Goal: Information Seeking & Learning: Learn about a topic

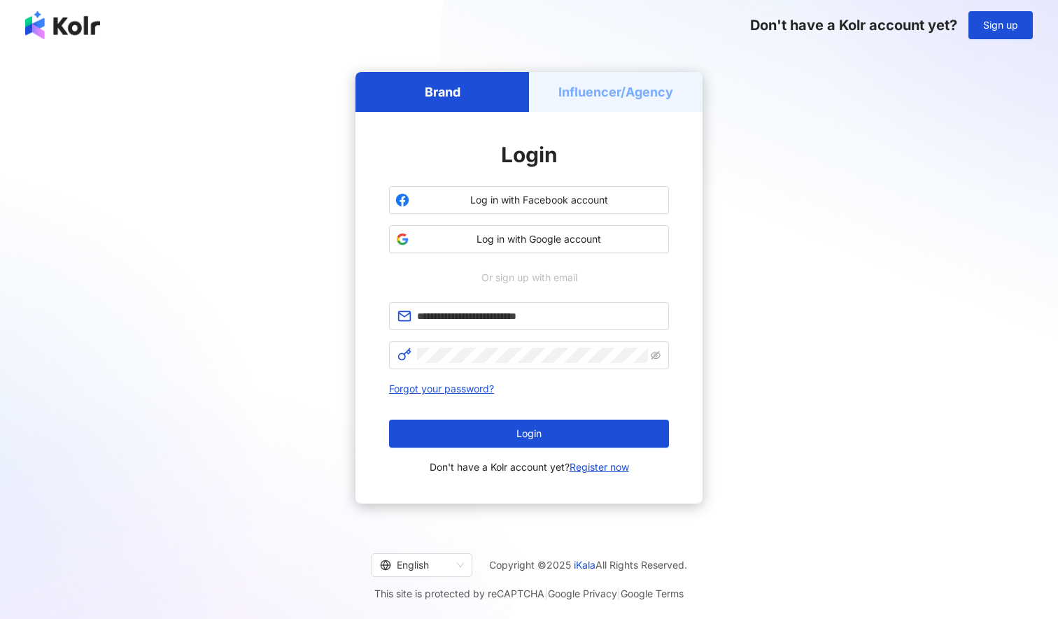
type input "**********"
click at [529, 434] on button "Login" at bounding box center [529, 434] width 280 height 28
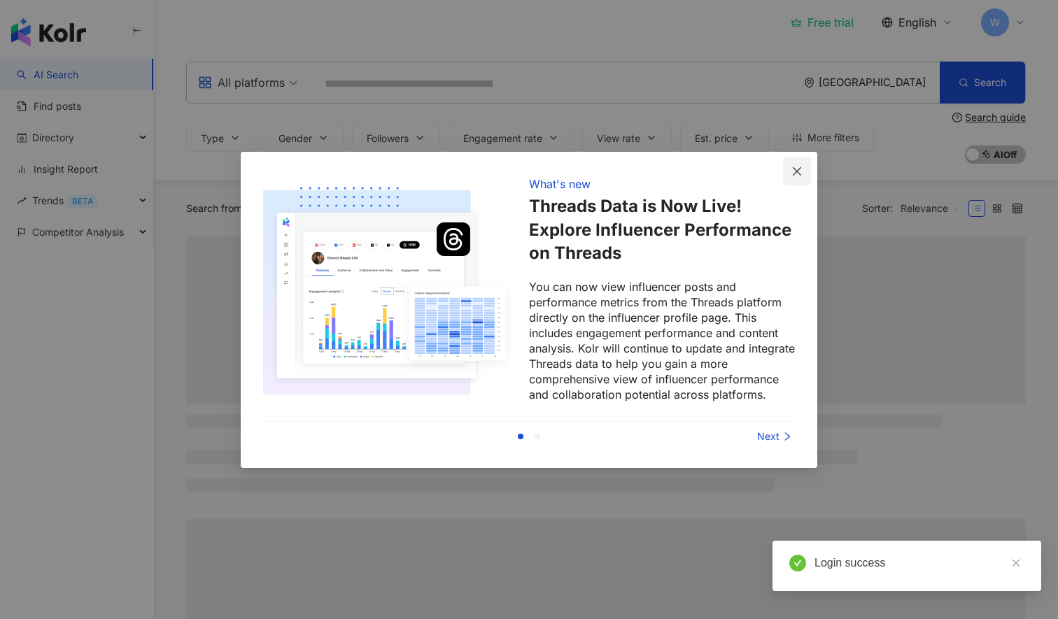
click at [796, 167] on icon "close" at bounding box center [797, 171] width 11 height 11
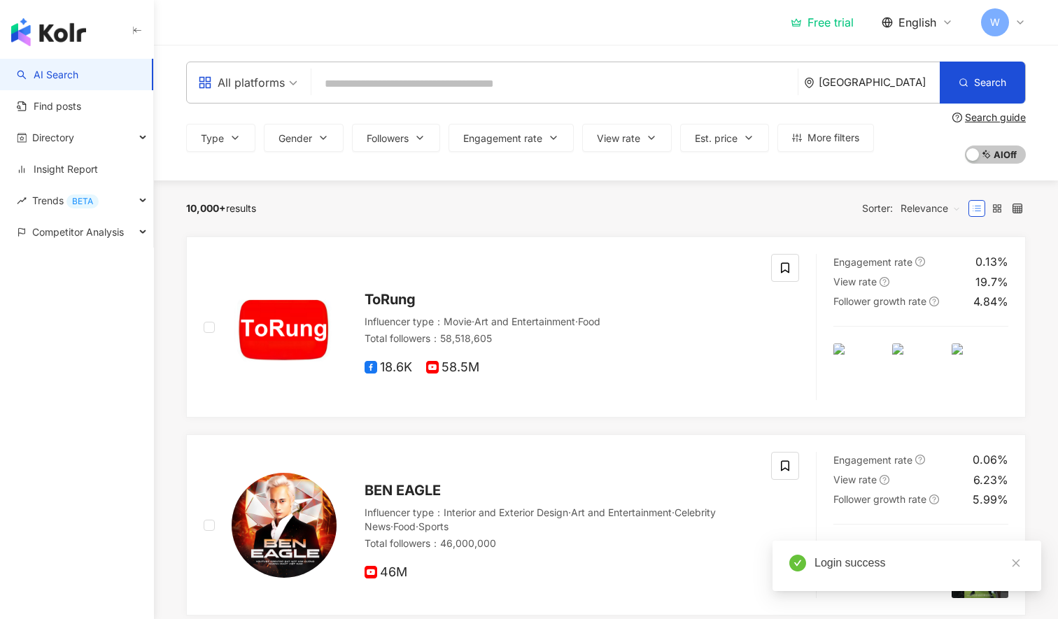
click at [568, 88] on input "search" at bounding box center [554, 84] width 475 height 27
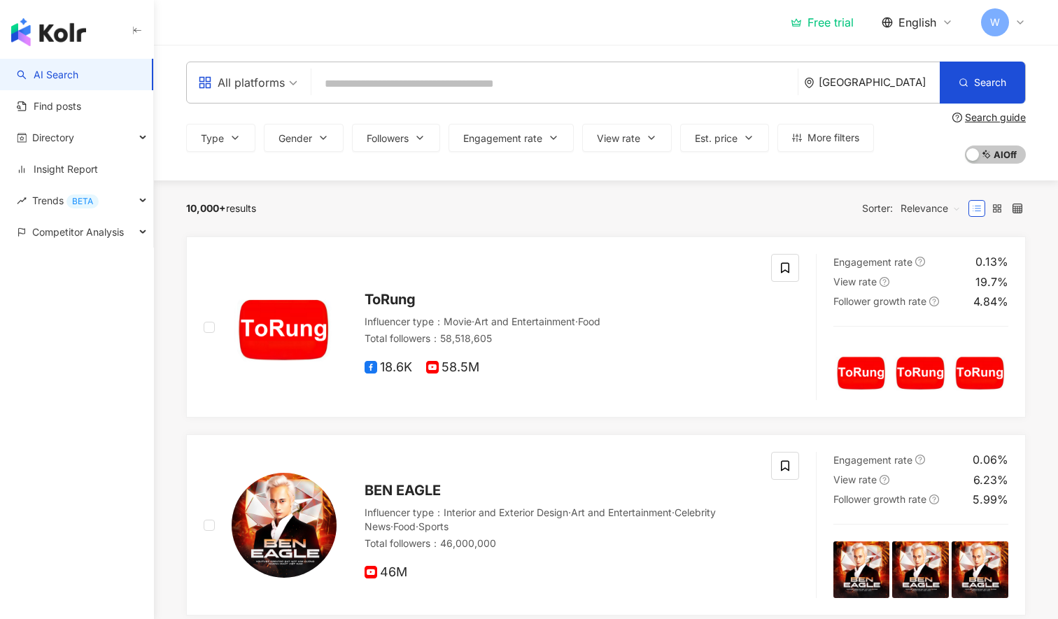
paste input "**********"
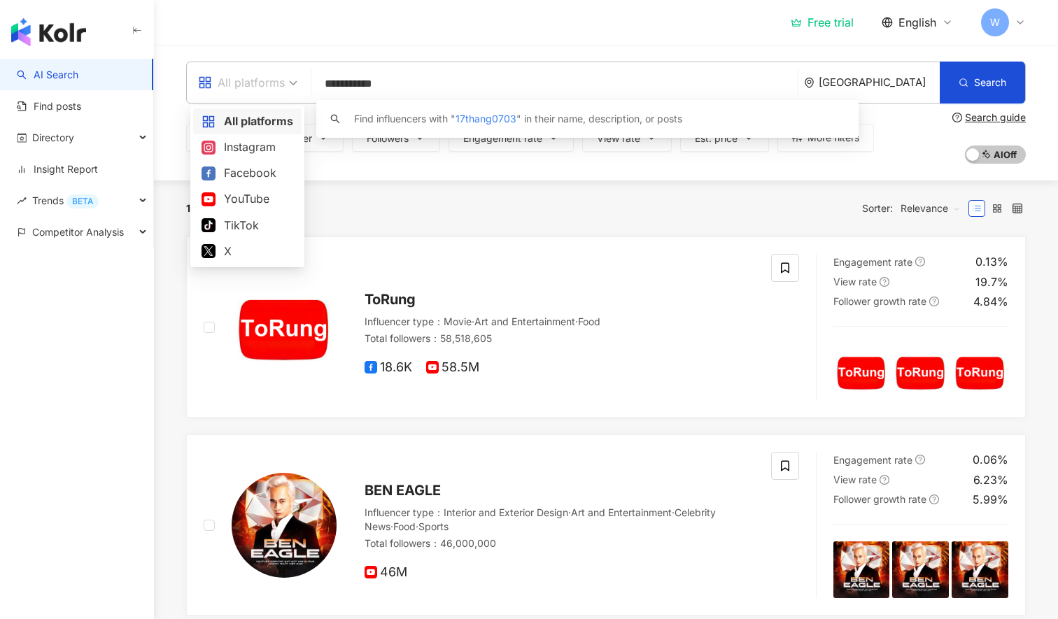
click at [277, 78] on div "All platforms" at bounding box center [241, 82] width 87 height 22
type input "**********"
click at [240, 233] on div "TikTok" at bounding box center [248, 225] width 92 height 17
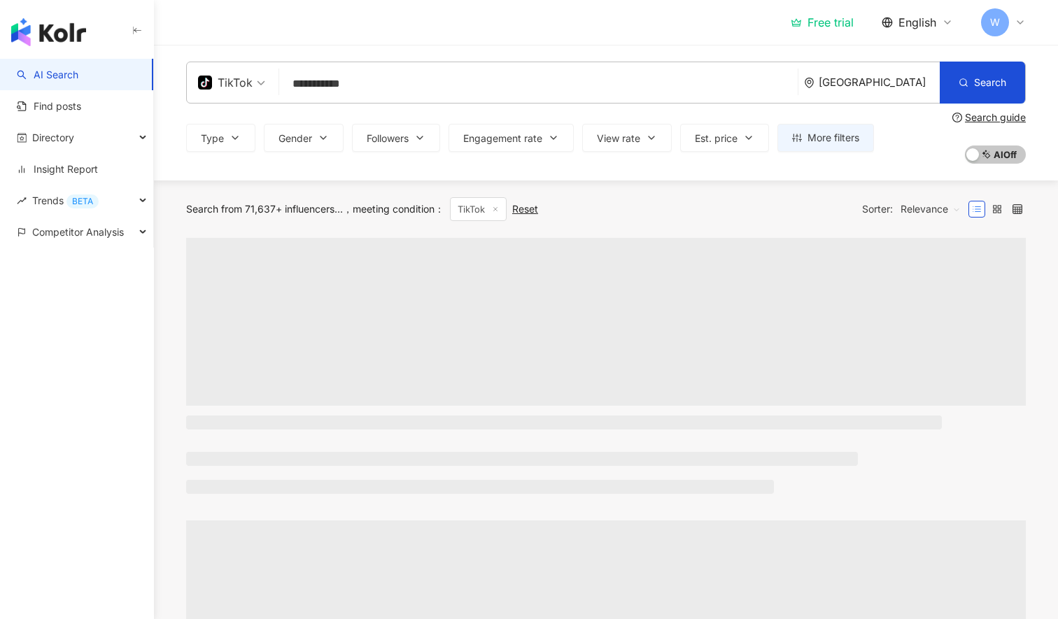
click at [446, 85] on input "**********" at bounding box center [538, 84] width 507 height 27
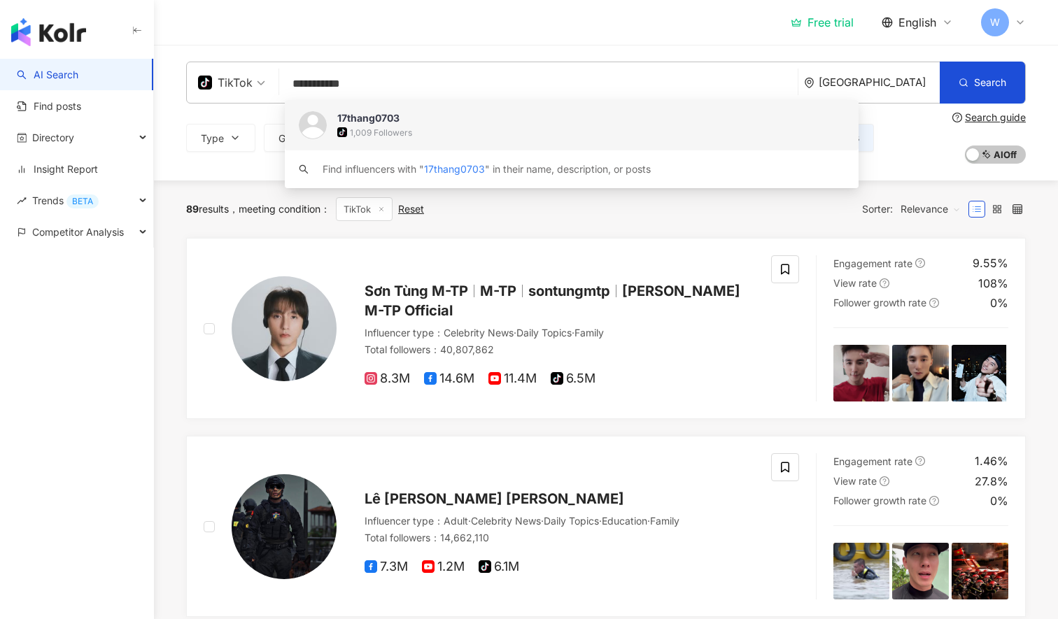
click at [448, 122] on span "17thang0703" at bounding box center [548, 118] width 422 height 14
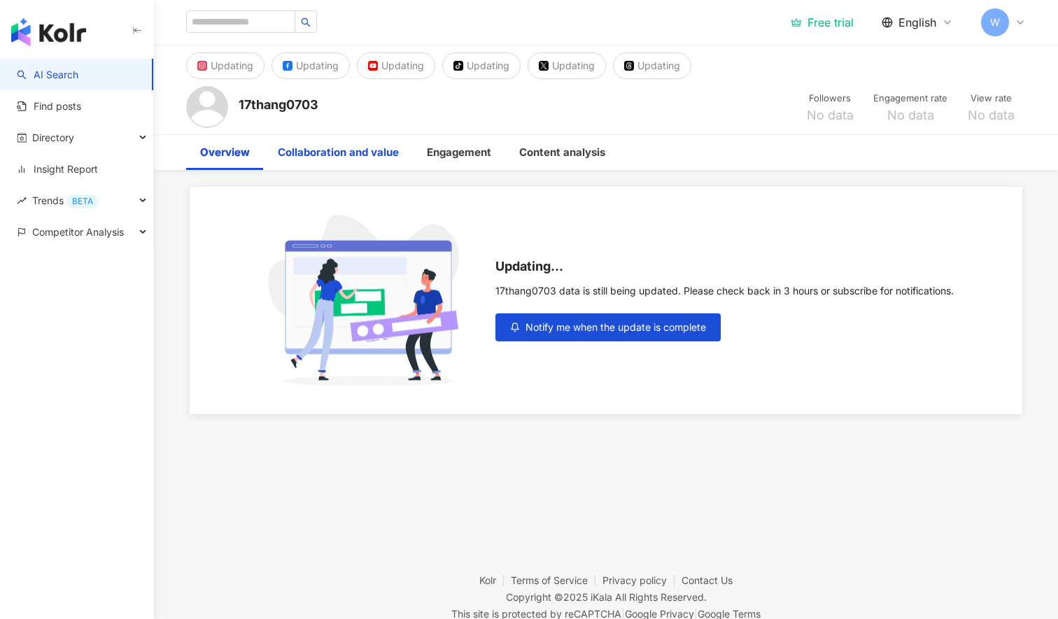
click at [353, 153] on div "Collaboration and value" at bounding box center [338, 152] width 121 height 17
click at [439, 154] on div "Engagement" at bounding box center [459, 152] width 64 height 17
click at [563, 159] on div "Content analysis" at bounding box center [562, 152] width 86 height 17
click at [218, 160] on div "Overview" at bounding box center [225, 152] width 50 height 17
click at [297, 114] on div "17thang0703" at bounding box center [279, 106] width 80 height 21
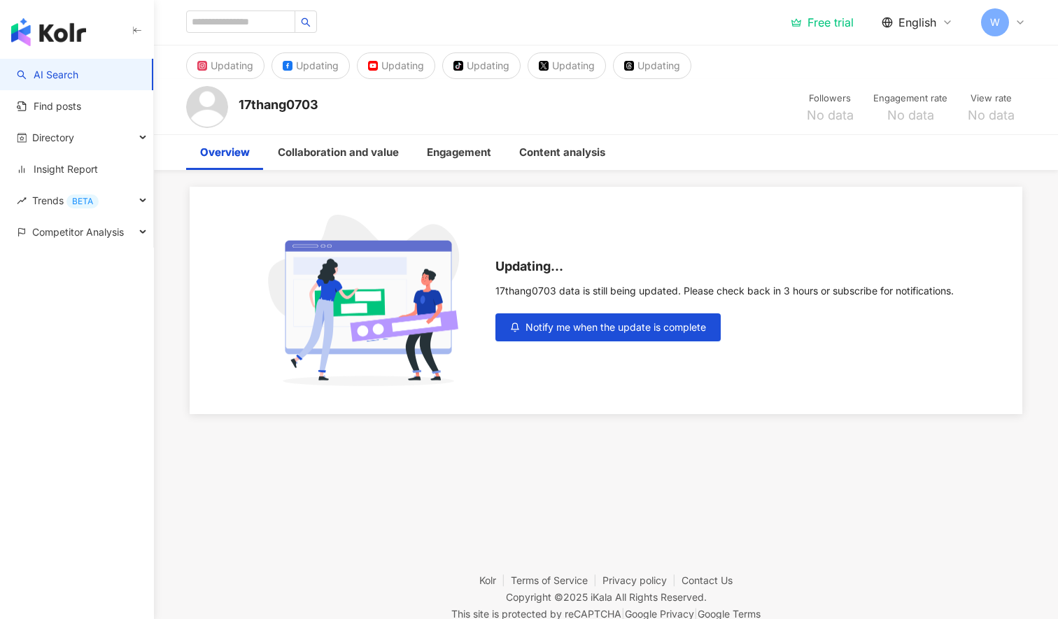
click at [297, 108] on div "17thang0703" at bounding box center [279, 104] width 80 height 17
click at [78, 75] on link "AI Search" at bounding box center [48, 75] width 62 height 14
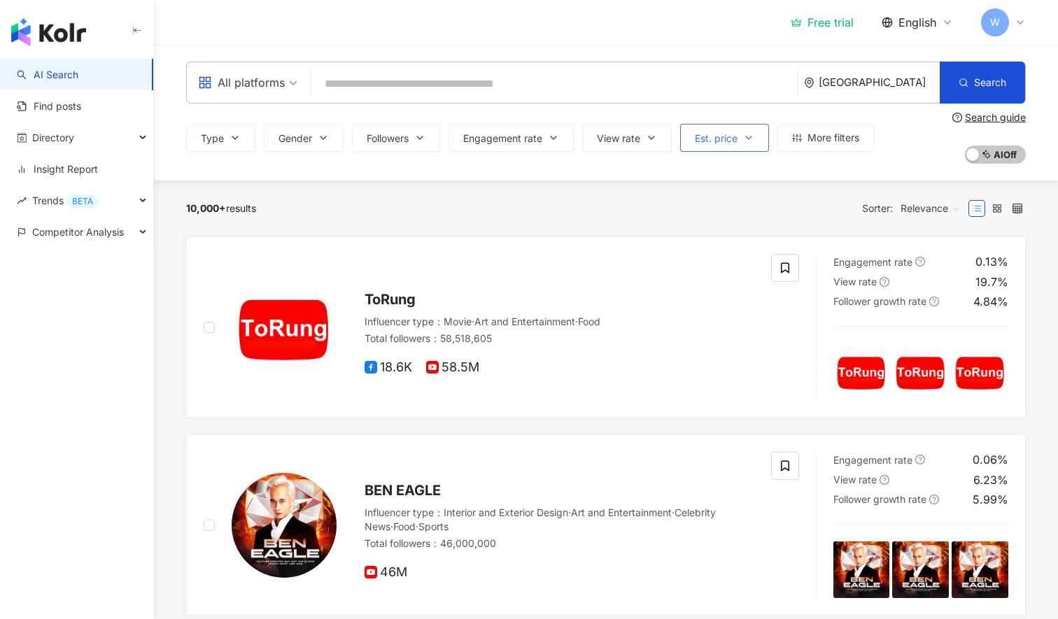
click at [727, 148] on button "Est. price" at bounding box center [724, 138] width 89 height 28
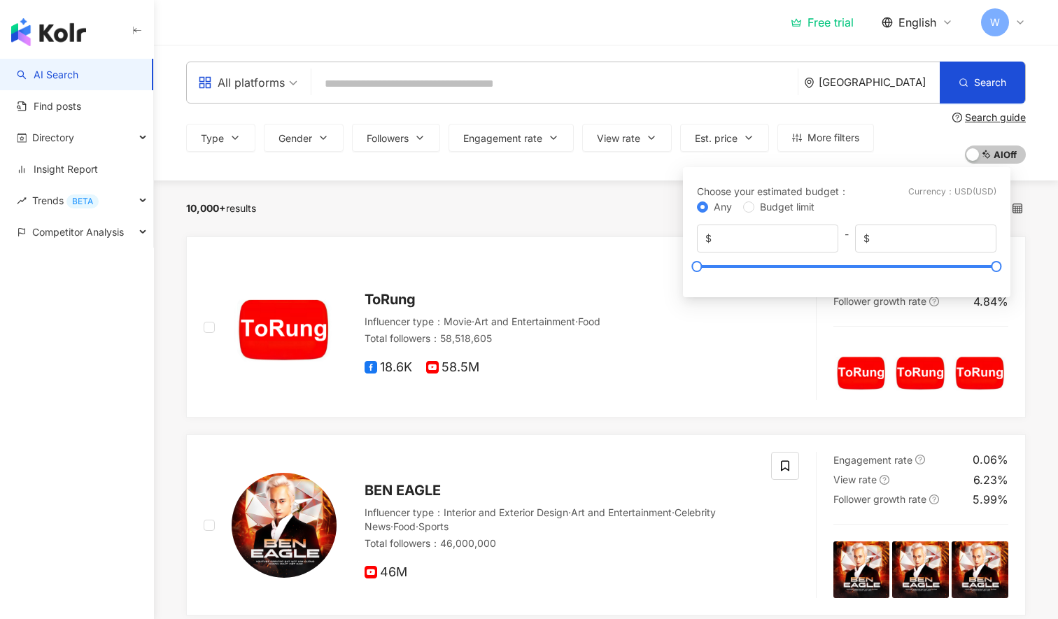
click at [719, 110] on div "All platforms Vietnam Search Type Gender Followers Engagement rate View rate Es…" at bounding box center [606, 113] width 896 height 102
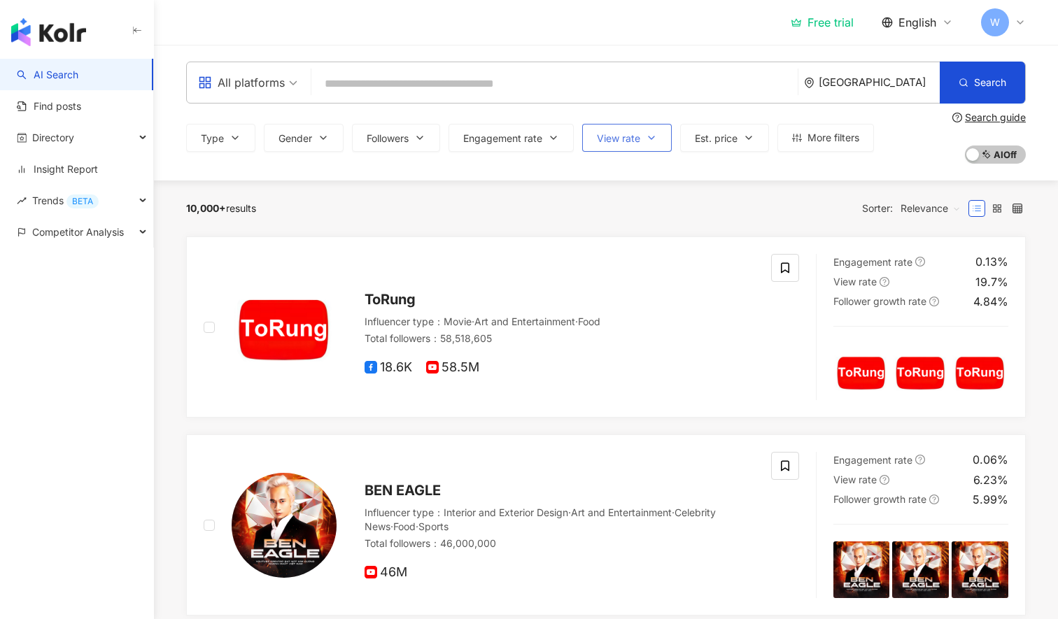
click at [654, 149] on button "View rate" at bounding box center [627, 138] width 90 height 28
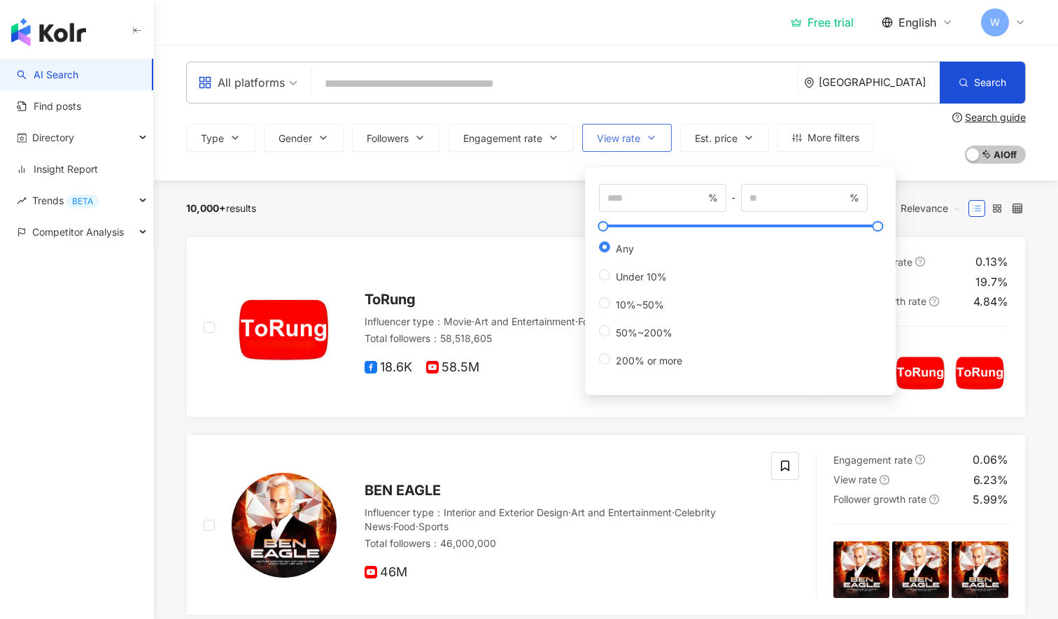
click at [654, 149] on button "View rate" at bounding box center [627, 138] width 90 height 28
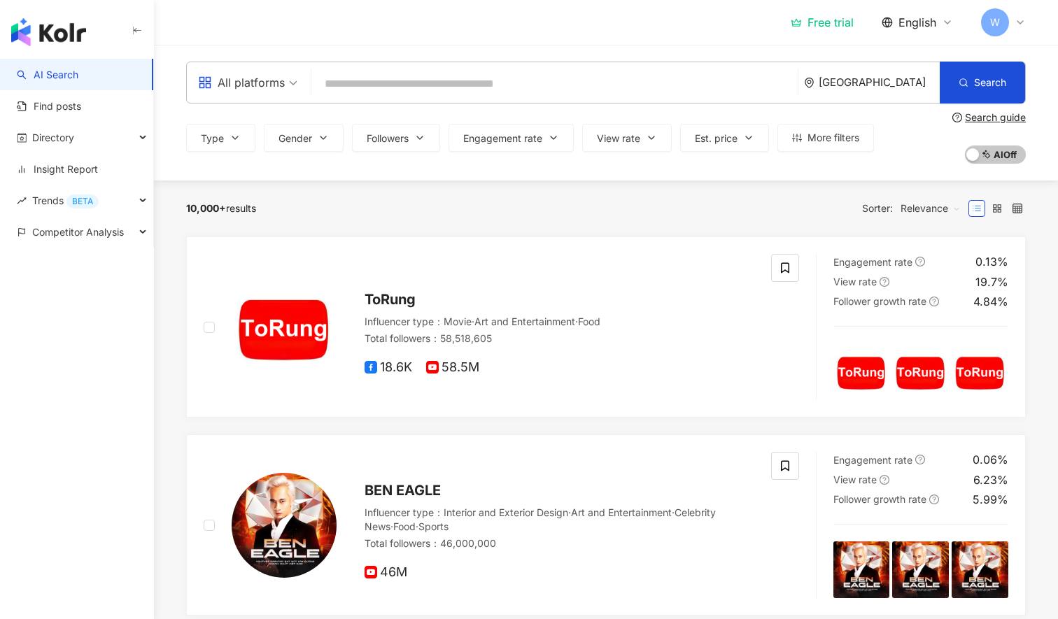
click at [577, 147] on div "Type Gender Followers Engagement rate View rate Est. price More filters Choose …" at bounding box center [530, 138] width 688 height 28
click at [556, 145] on button "Engagement rate" at bounding box center [511, 138] width 125 height 28
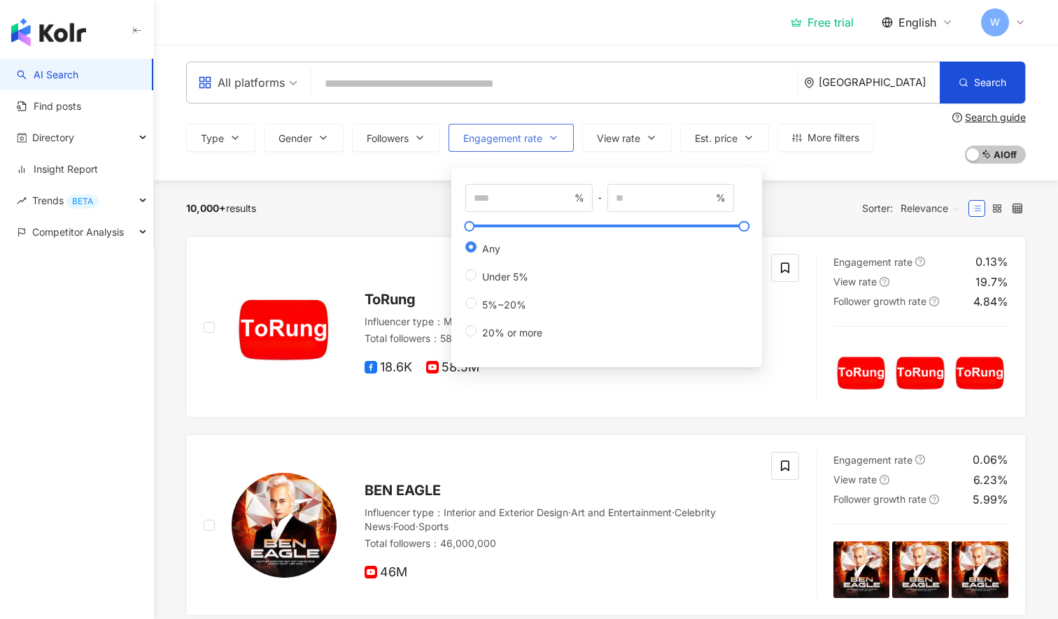
click at [556, 145] on button "Engagement rate" at bounding box center [511, 138] width 125 height 28
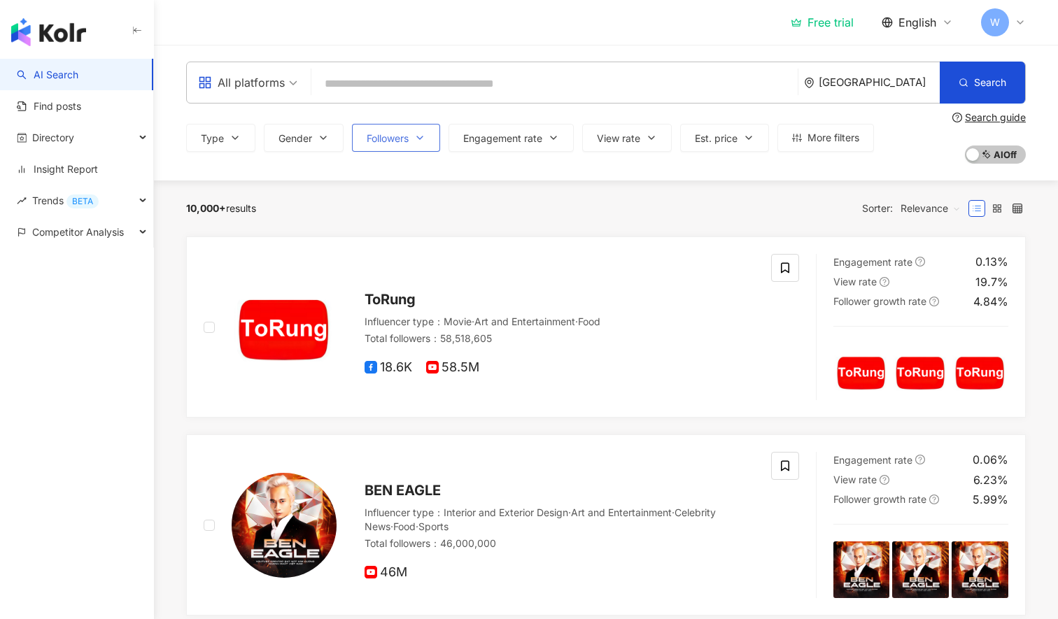
click at [412, 137] on button "Followers" at bounding box center [396, 138] width 88 height 28
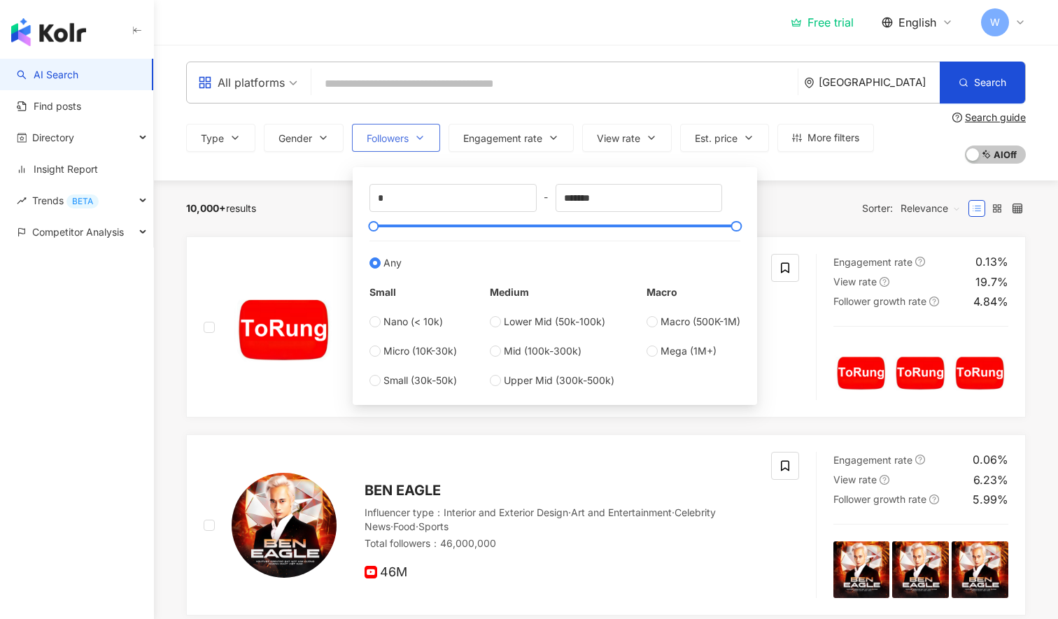
click at [412, 137] on button "Followers" at bounding box center [396, 138] width 88 height 28
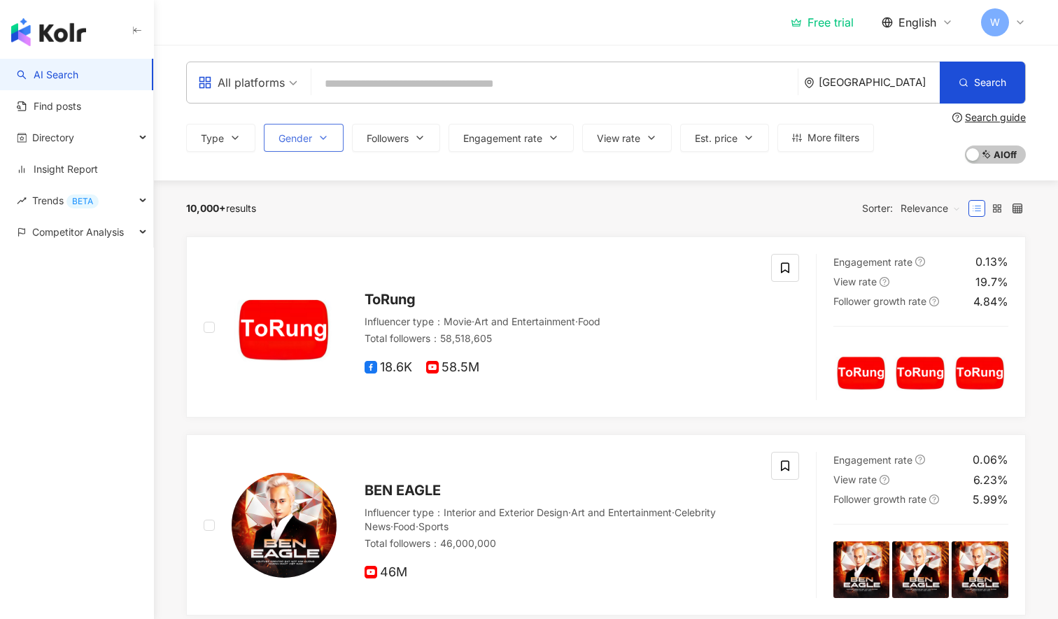
click at [300, 137] on span "Gender" at bounding box center [296, 138] width 34 height 11
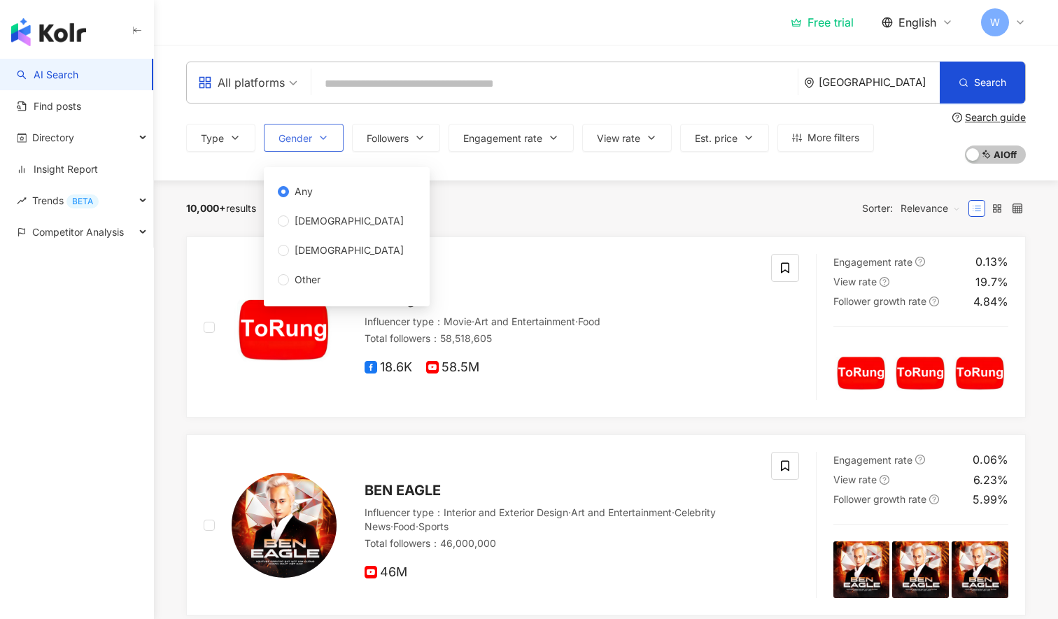
click at [300, 137] on span "Gender" at bounding box center [296, 138] width 34 height 11
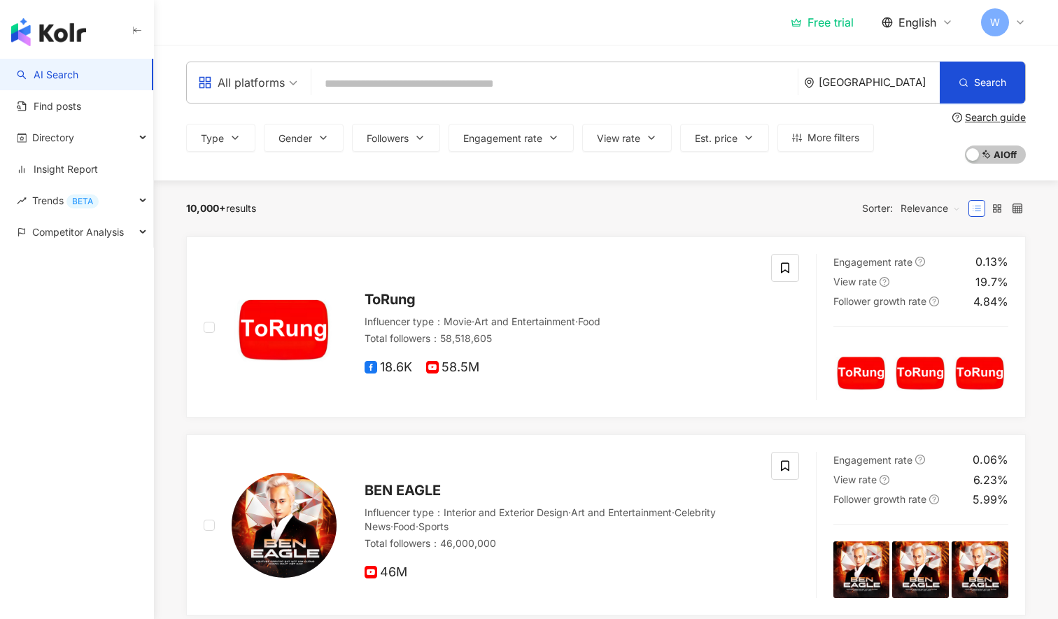
click at [356, 94] on input "search" at bounding box center [554, 84] width 475 height 27
paste input "**********"
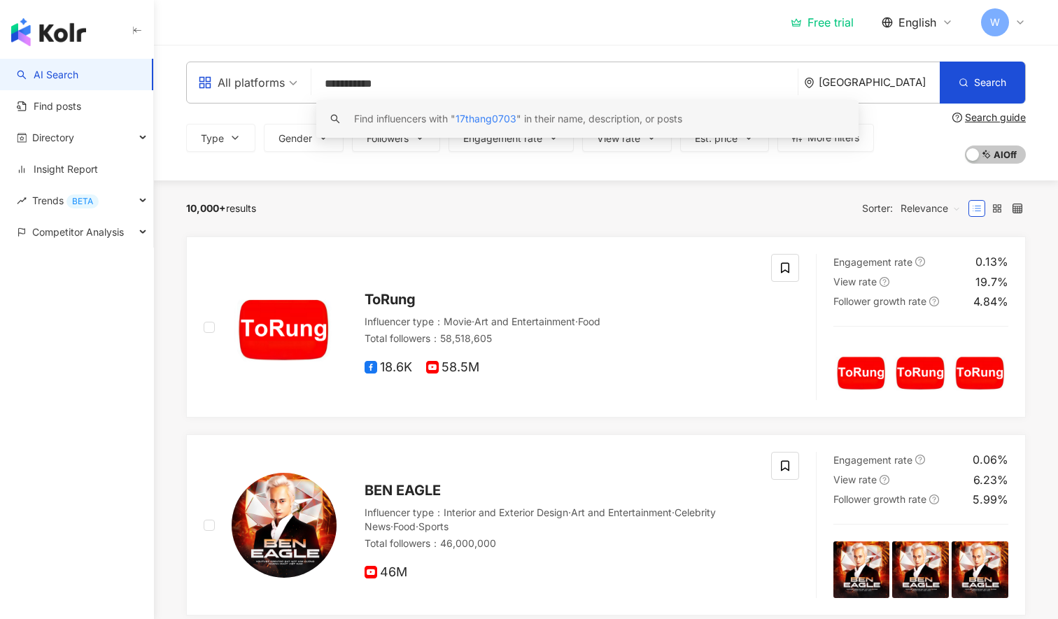
click at [470, 118] on span "17thang0703" at bounding box center [486, 119] width 61 height 12
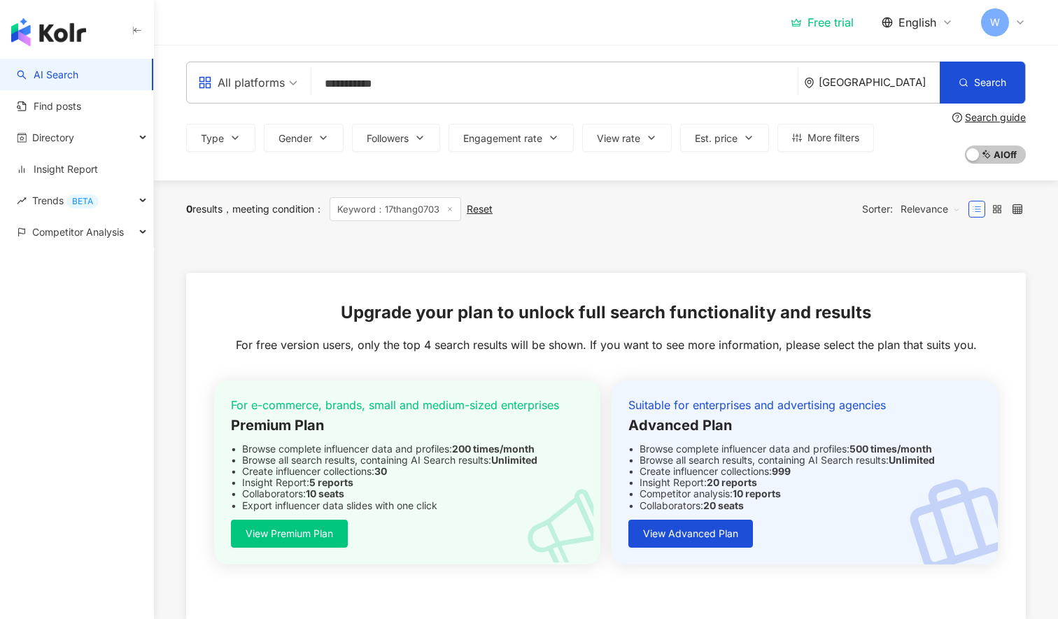
type input "**********"
click at [78, 72] on link "AI Search" at bounding box center [48, 75] width 62 height 14
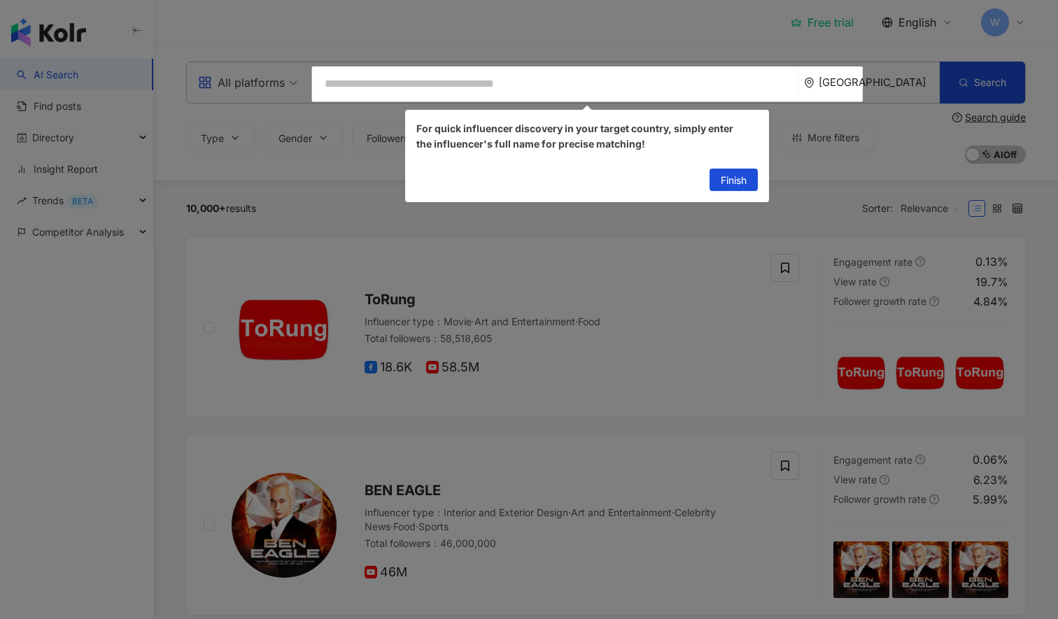
click at [311, 202] on div at bounding box center [529, 309] width 1058 height 619
click at [741, 174] on span "Finish" at bounding box center [734, 180] width 26 height 22
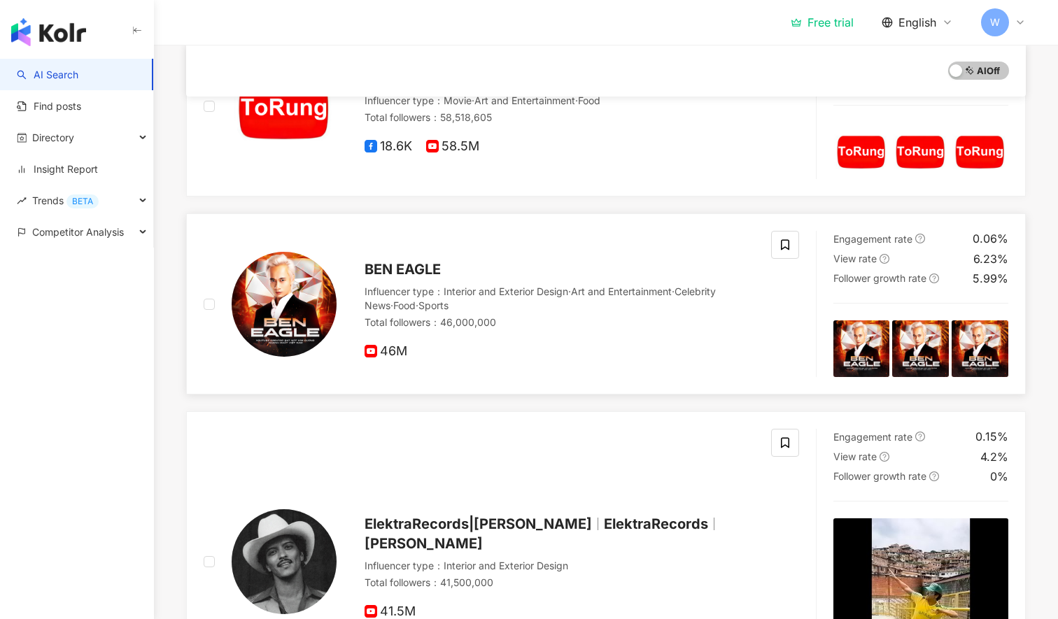
scroll to position [358, 0]
